Goal: Task Accomplishment & Management: Manage account settings

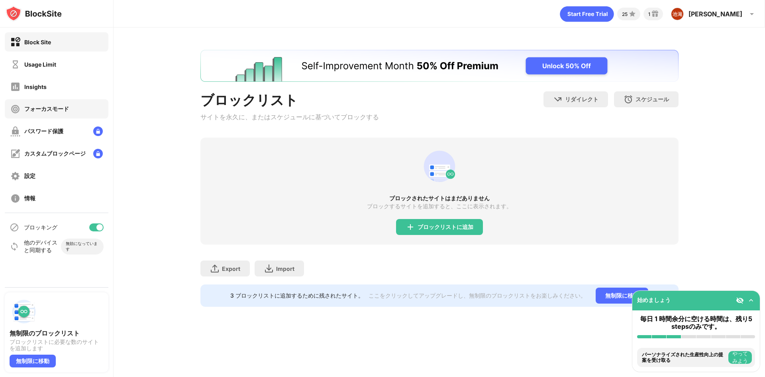
drag, startPoint x: 59, startPoint y: 101, endPoint x: 59, endPoint y: 95, distance: 6.0
click at [59, 101] on div "フォーカスモード" at bounding box center [57, 108] width 104 height 19
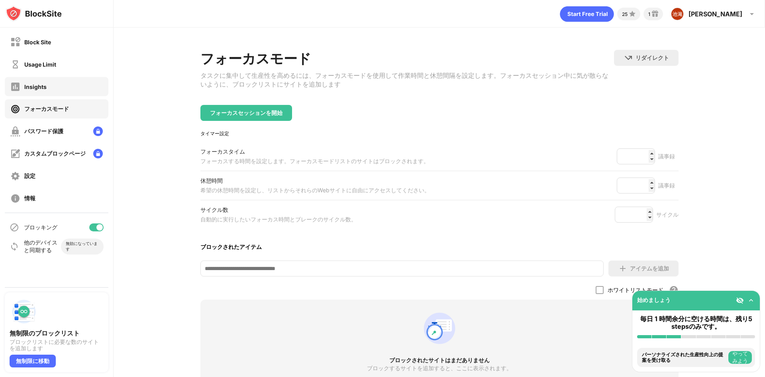
click at [60, 91] on div "Insights" at bounding box center [57, 86] width 104 height 19
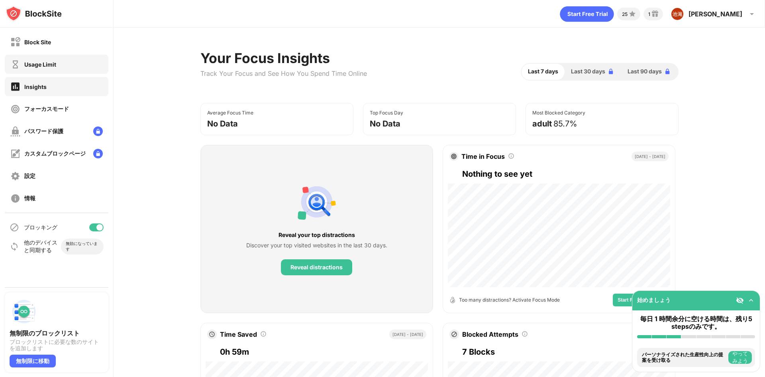
click at [92, 64] on div "Usage Limit" at bounding box center [57, 64] width 104 height 19
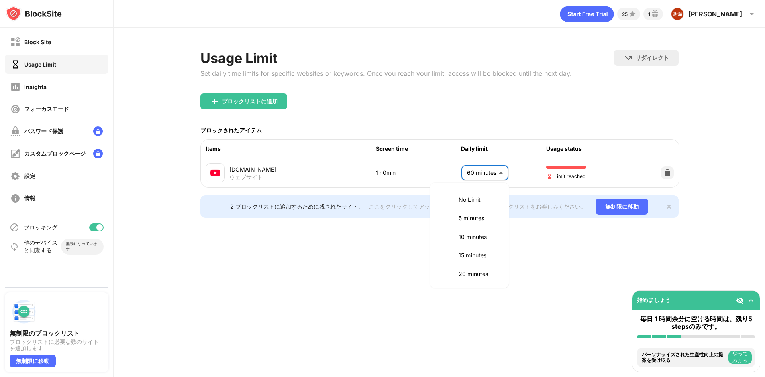
click at [490, 173] on body "Block Site Usage Limit Insights フォーカスモード パスワード保護 カスタムブロックページ 設定 情報 ブロッキング 他のデバイ…" at bounding box center [382, 188] width 765 height 377
click at [471, 232] on p "60 minutes" at bounding box center [479, 235] width 41 height 9
click at [484, 173] on body "Block Site Usage Limit Insights フォーカスモード パスワード保護 カスタムブロックページ 設定 情報 ブロッキング 他のデバイ…" at bounding box center [382, 188] width 765 height 377
drag, startPoint x: 468, startPoint y: 253, endPoint x: 469, endPoint y: 249, distance: 4.3
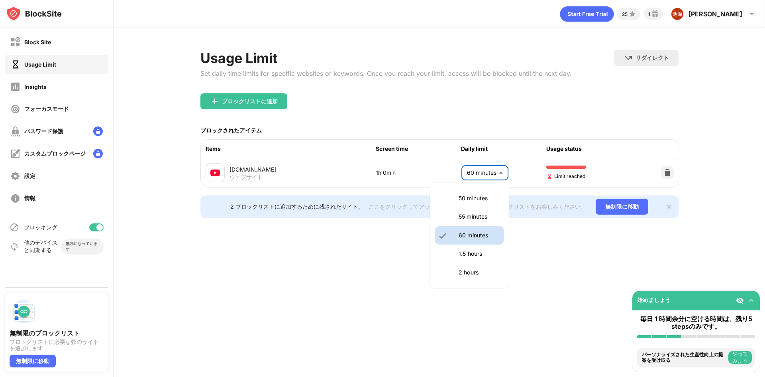
click at [467, 253] on p "1.5 hours" at bounding box center [479, 253] width 41 height 9
type input "**"
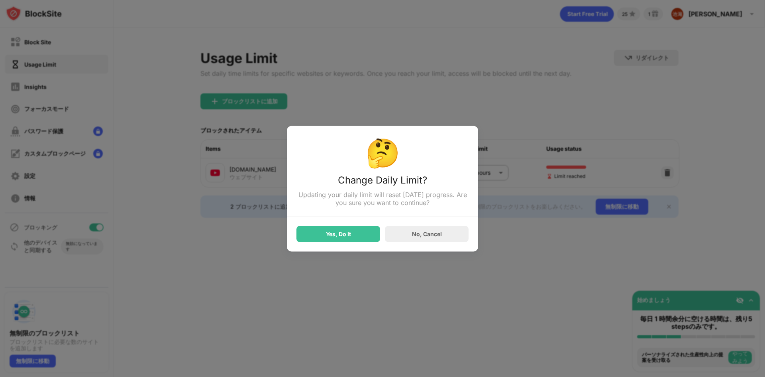
click at [367, 228] on div "Yes, Do It" at bounding box center [338, 234] width 84 height 16
